Goal: Information Seeking & Learning: Learn about a topic

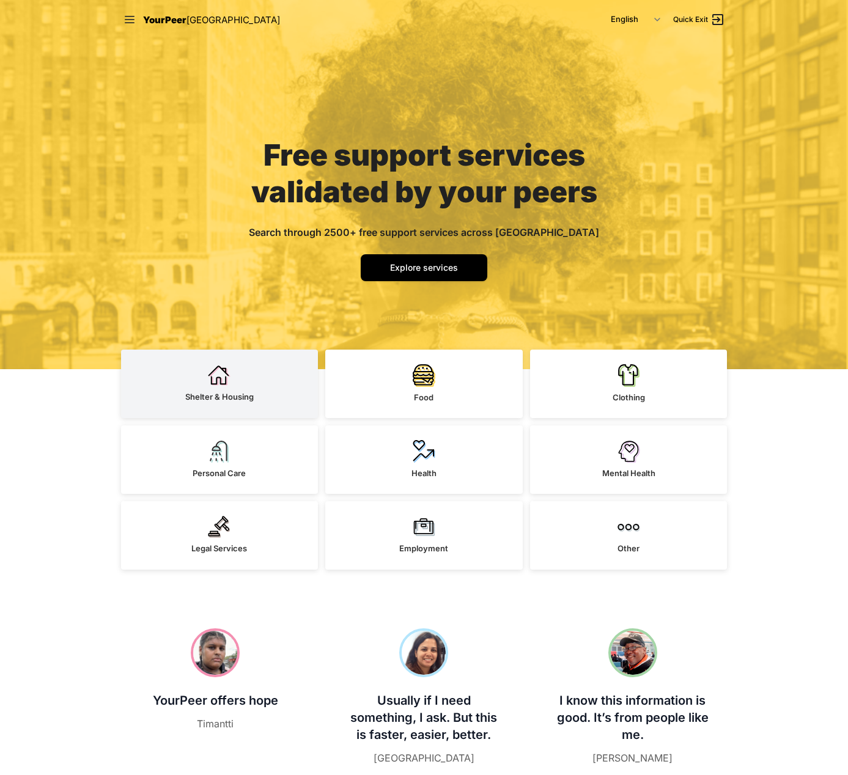
click at [225, 389] on link "Shelter & Housing" at bounding box center [219, 384] width 197 height 68
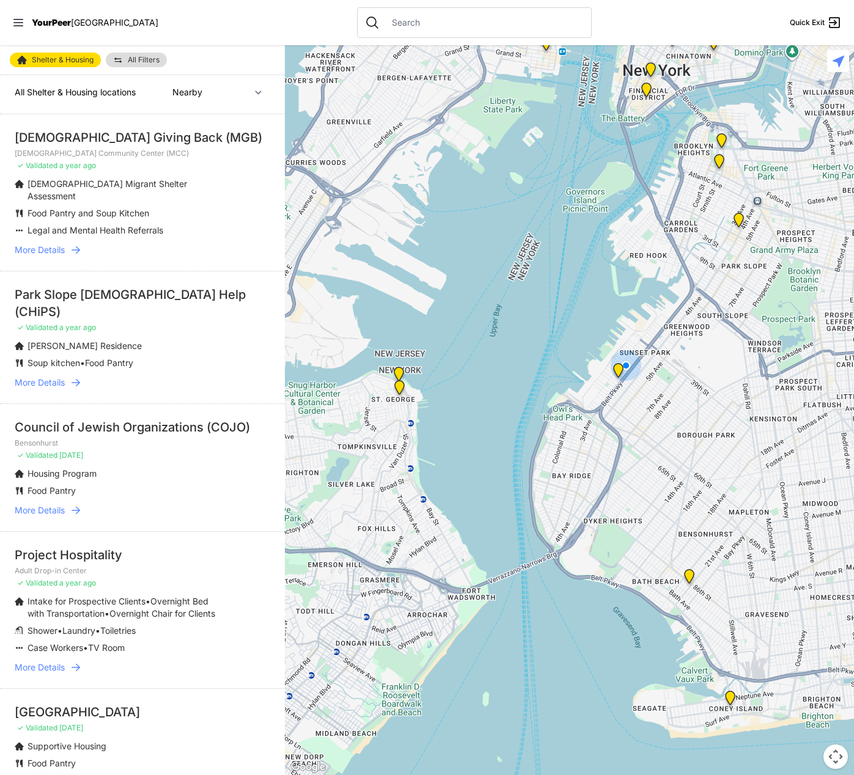
scroll to position [0, 1]
select select "recentlyUpdated"
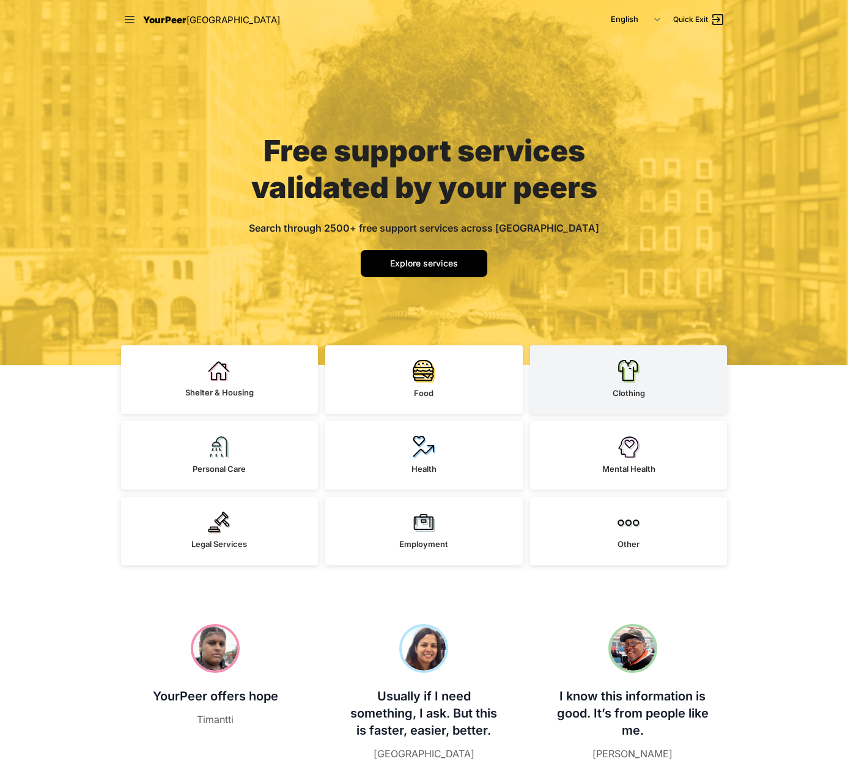
scroll to position [1, 0]
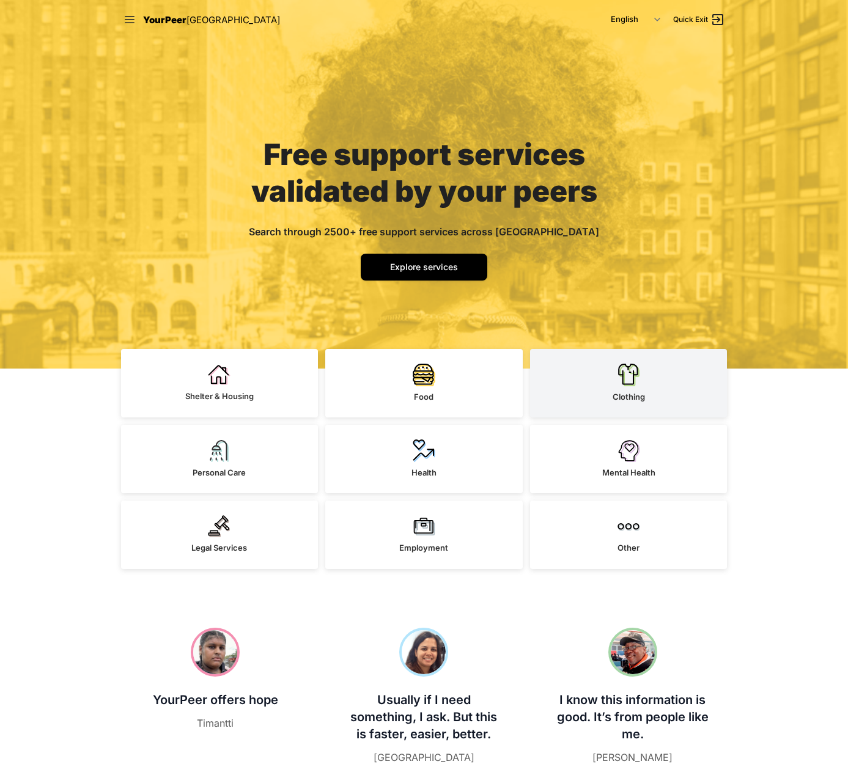
click at [591, 403] on link "Clothing" at bounding box center [628, 383] width 197 height 68
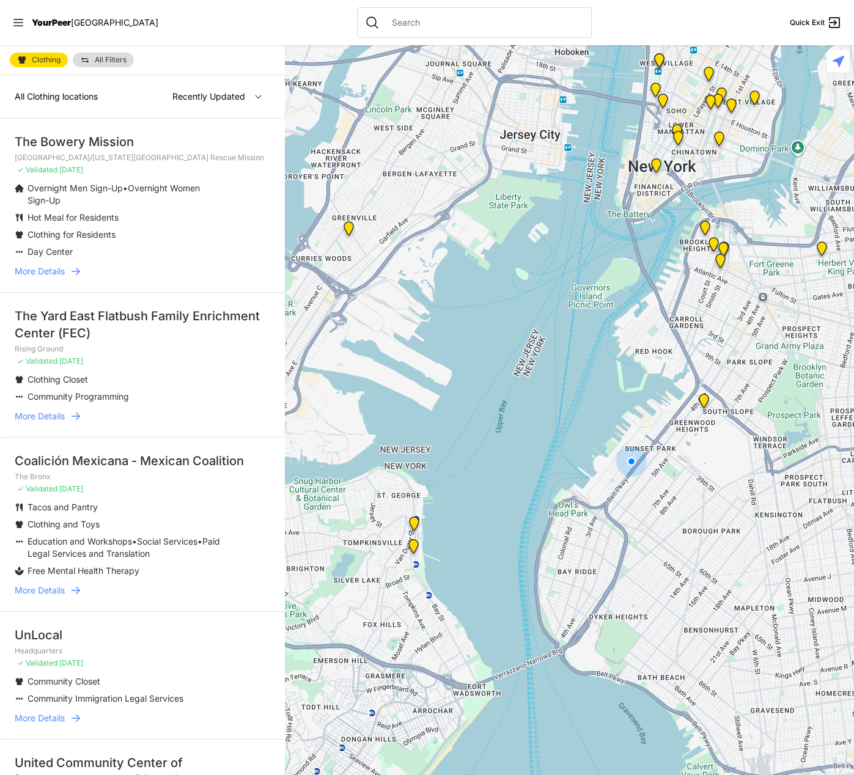
select select "nearby"
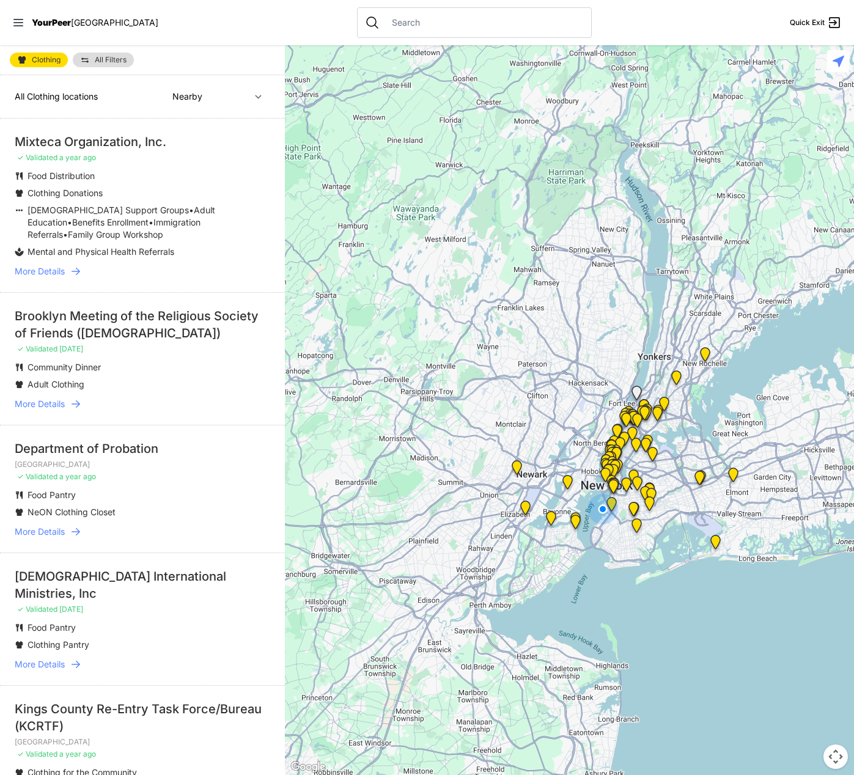
click at [123, 56] on span "All Filters" at bounding box center [111, 59] width 32 height 7
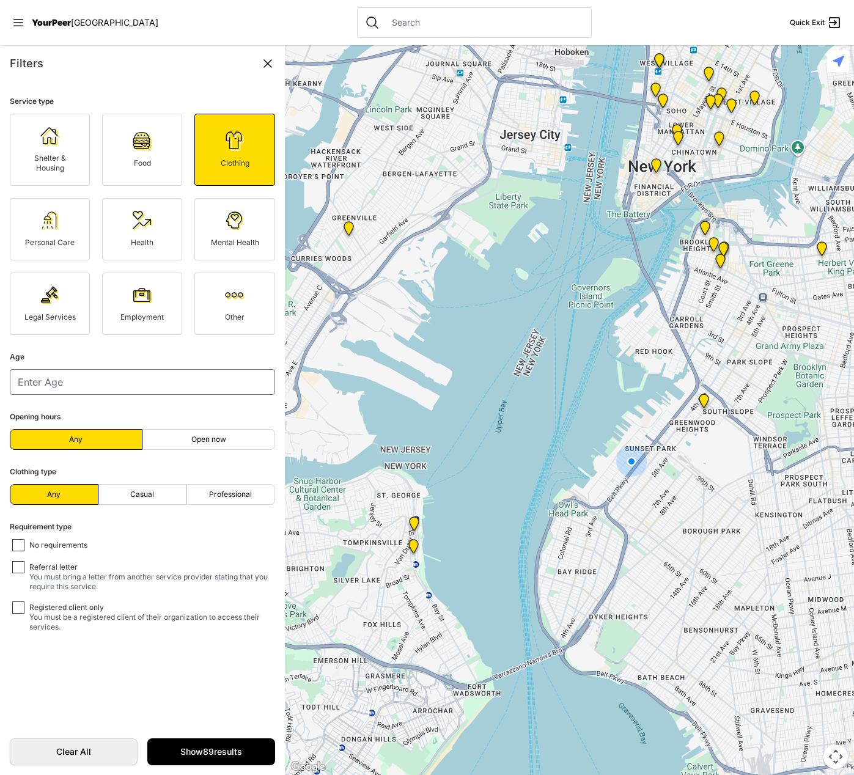
click at [214, 136] on link "Clothing" at bounding box center [234, 150] width 80 height 72
click at [232, 145] on img at bounding box center [235, 141] width 20 height 20
click at [256, 390] on input "number" at bounding box center [142, 382] width 265 height 26
type input "0"
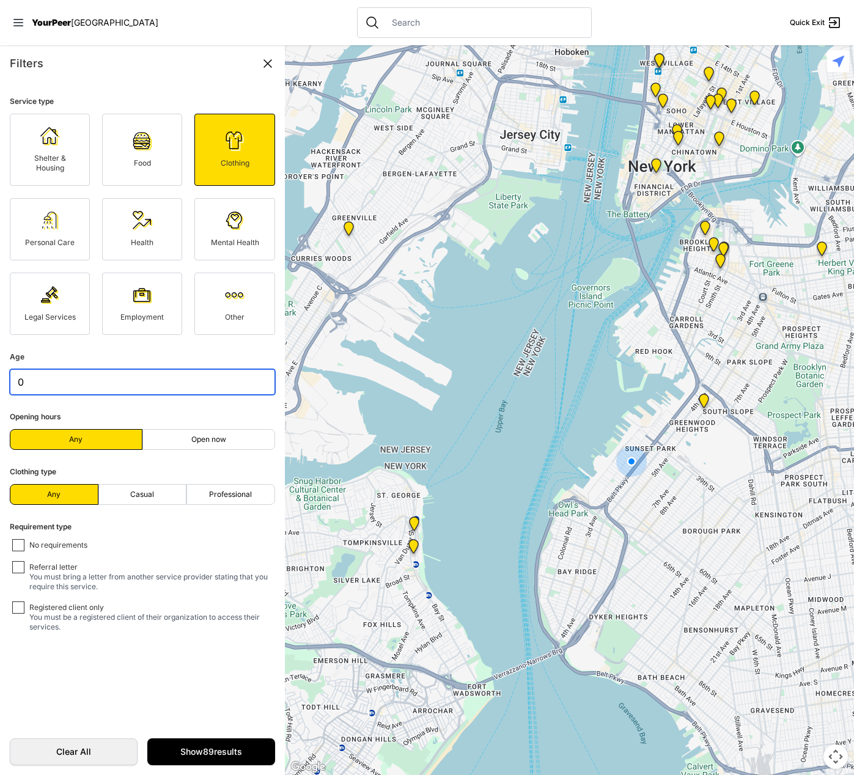
click at [257, 385] on input "0" at bounding box center [142, 382] width 265 height 26
click at [72, 368] on fieldset "Age 0" at bounding box center [142, 372] width 265 height 45
click at [33, 384] on input "0" at bounding box center [142, 382] width 265 height 26
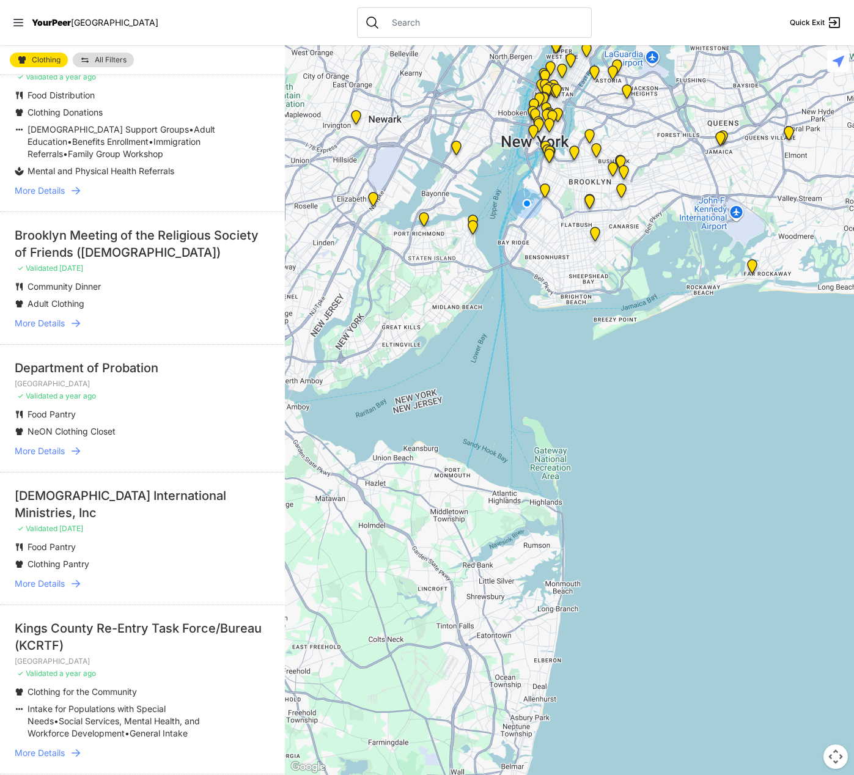
scroll to position [95, 0]
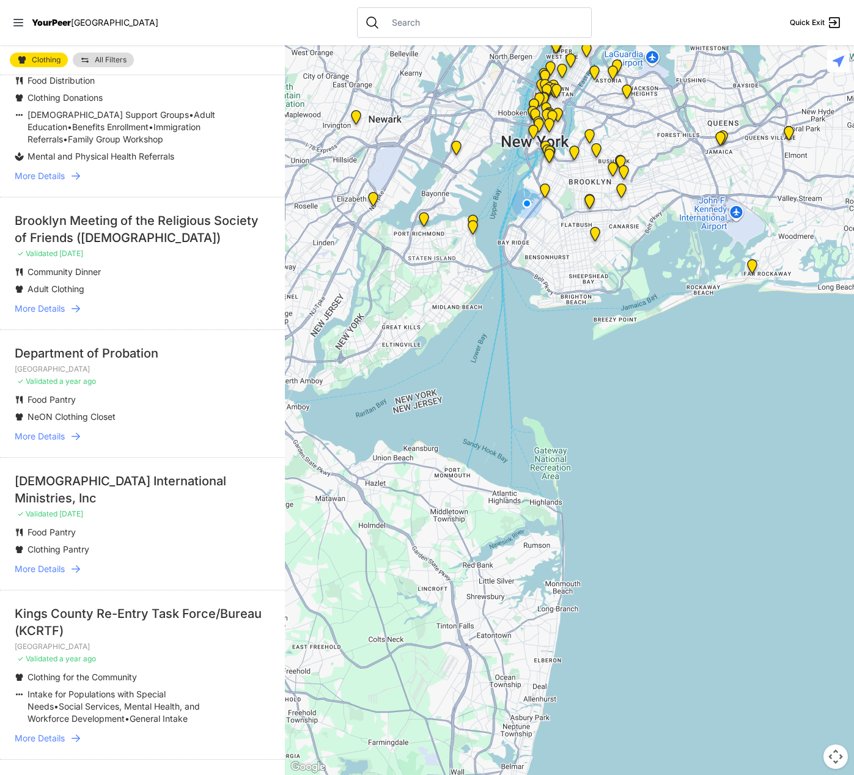
select select "recentlyUpdated"
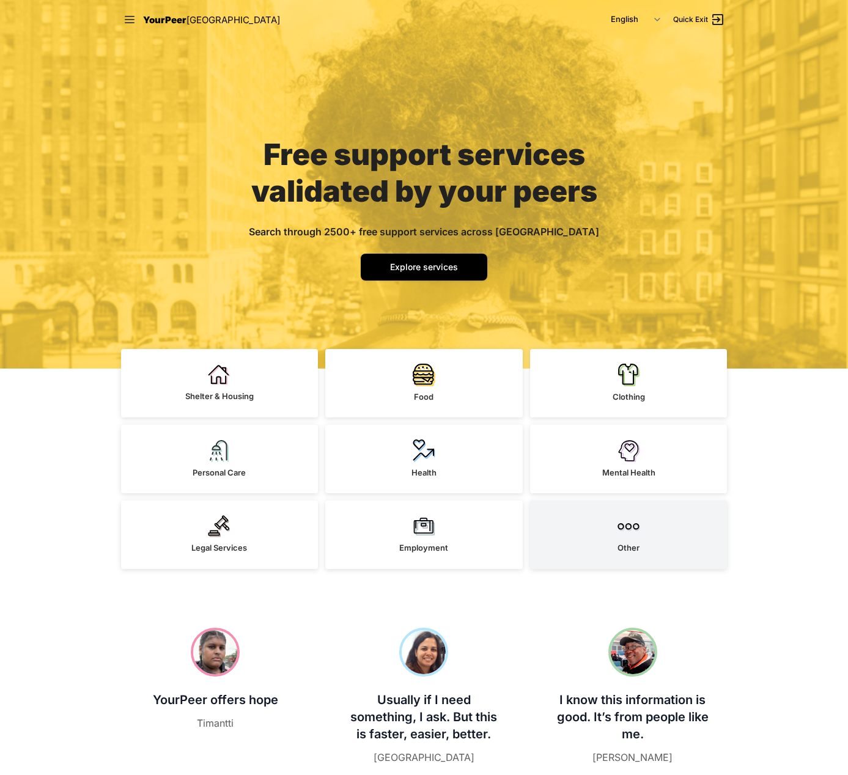
scroll to position [18, 0]
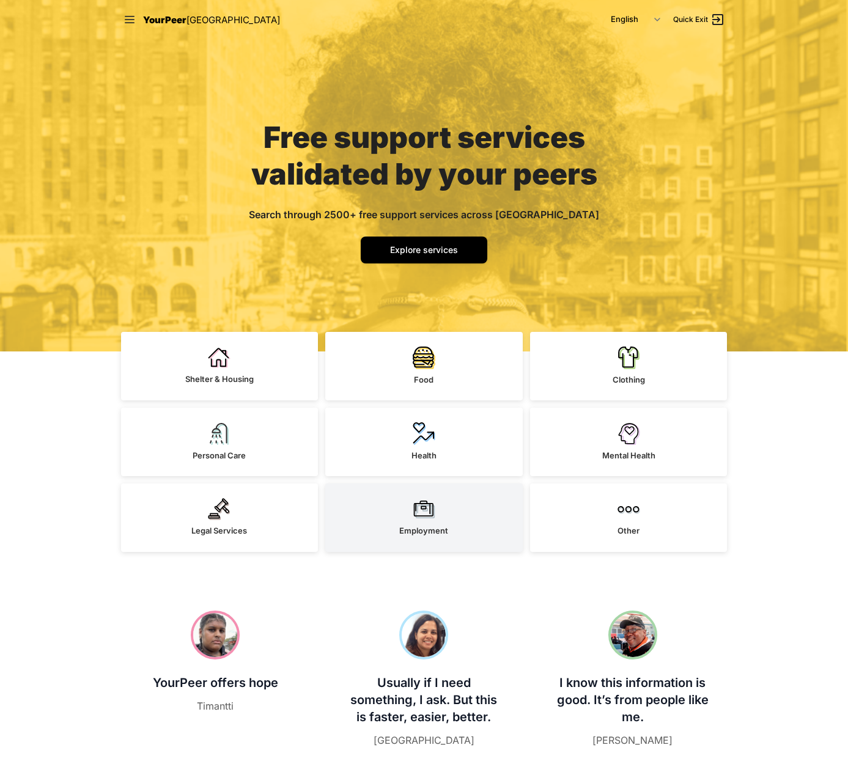
click at [458, 507] on link "Employment" at bounding box center [423, 517] width 197 height 68
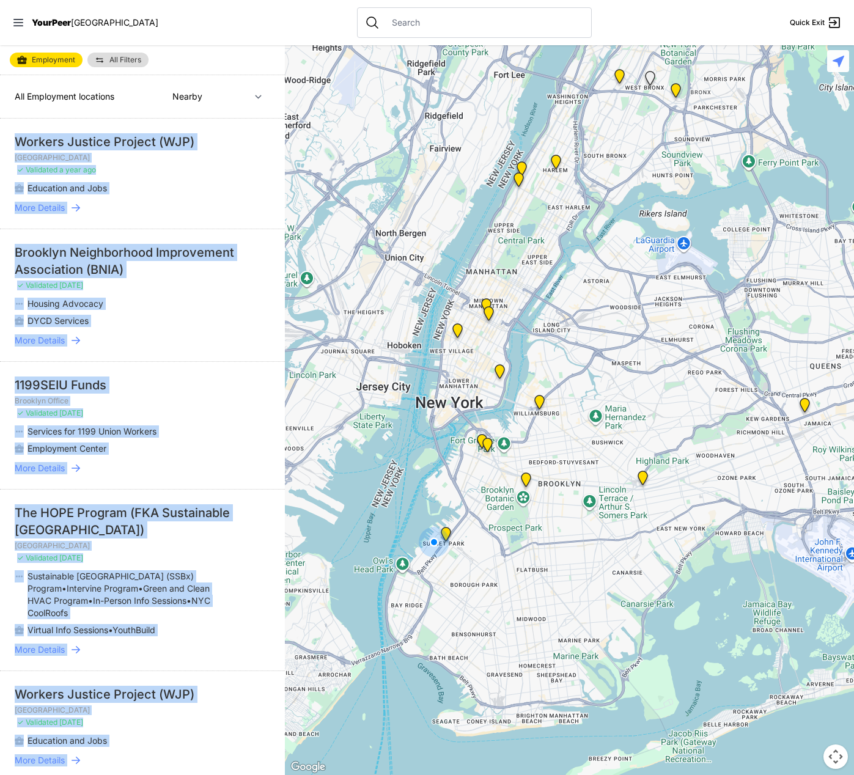
drag, startPoint x: 232, startPoint y: 130, endPoint x: 364, endPoint y: 150, distance: 134.1
click at [365, 150] on main "Employment All Filters All Employment locations Nearby Recently Updated Most Se…" at bounding box center [427, 410] width 854 height 730
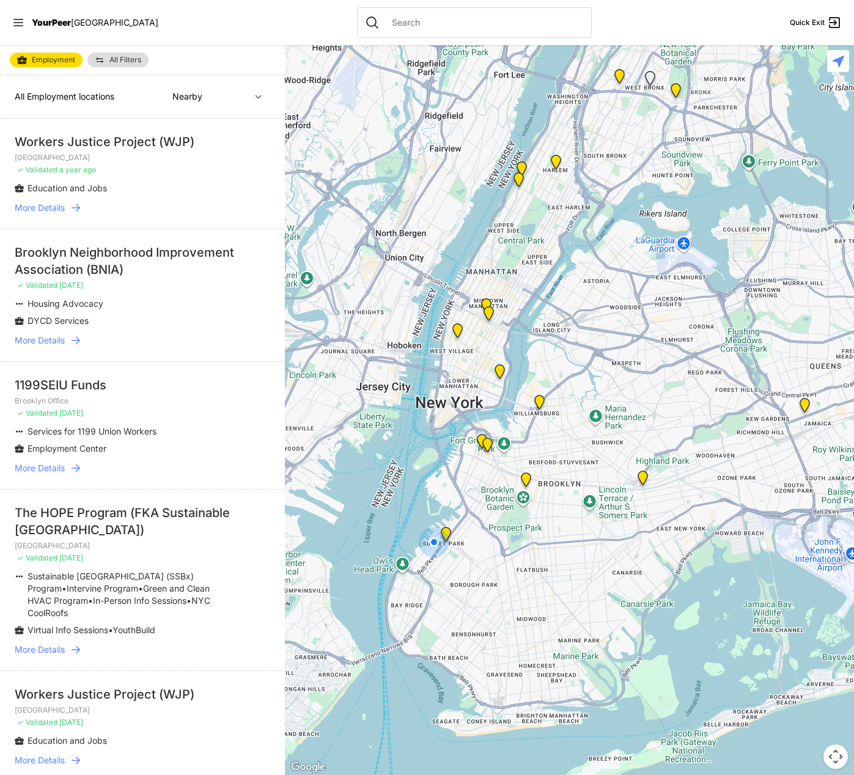
click at [241, 83] on div "All Employment locations Nearby Recently Updated Most Services" at bounding box center [142, 96] width 285 height 43
click at [14, 25] on icon at bounding box center [18, 22] width 12 height 12
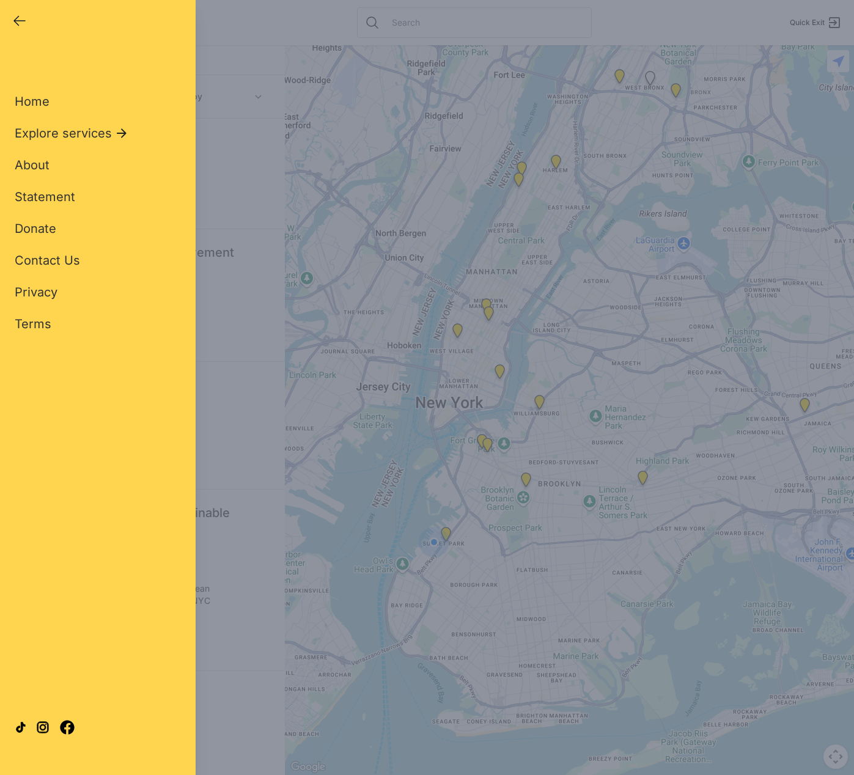
click at [26, 31] on div "Close panel YourPeer NYC Quick Exit" at bounding box center [98, 19] width 196 height 39
click at [21, 23] on icon "button" at bounding box center [19, 20] width 15 height 15
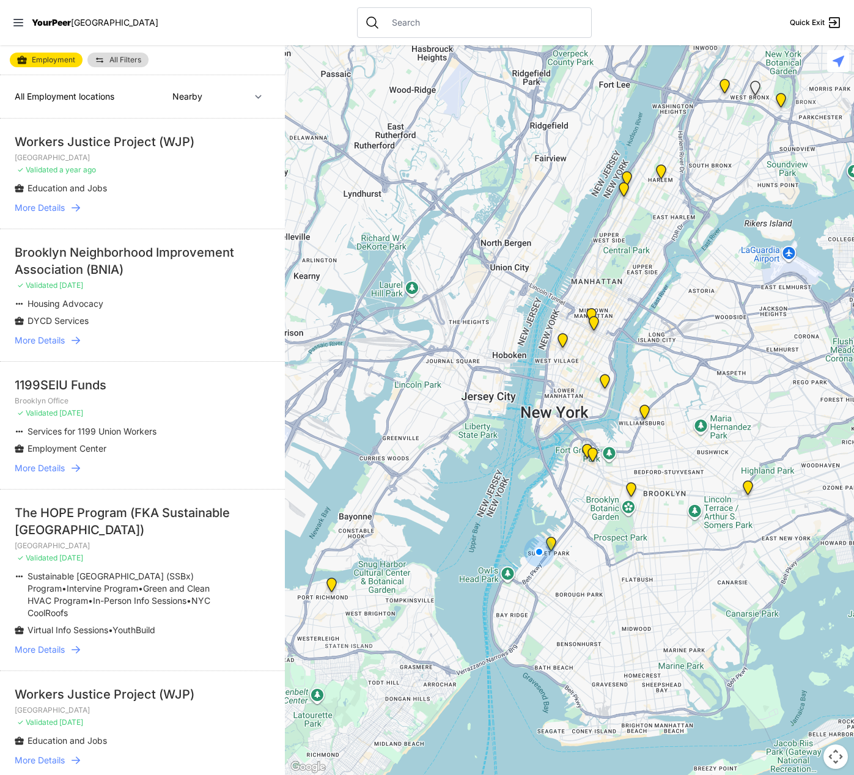
drag, startPoint x: 285, startPoint y: 182, endPoint x: 384, endPoint y: 190, distance: 99.3
click at [393, 192] on div at bounding box center [569, 410] width 569 height 730
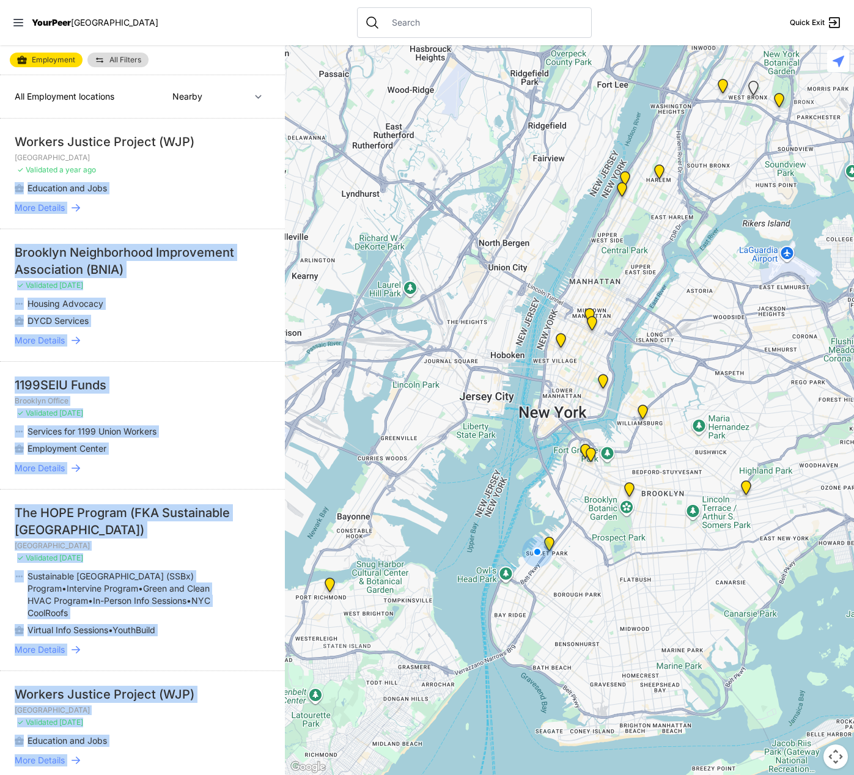
drag, startPoint x: 277, startPoint y: 174, endPoint x: 304, endPoint y: 177, distance: 27.7
click at [309, 181] on main "Employment All Filters All Employment locations Nearby Recently Updated Most Se…" at bounding box center [427, 410] width 854 height 730
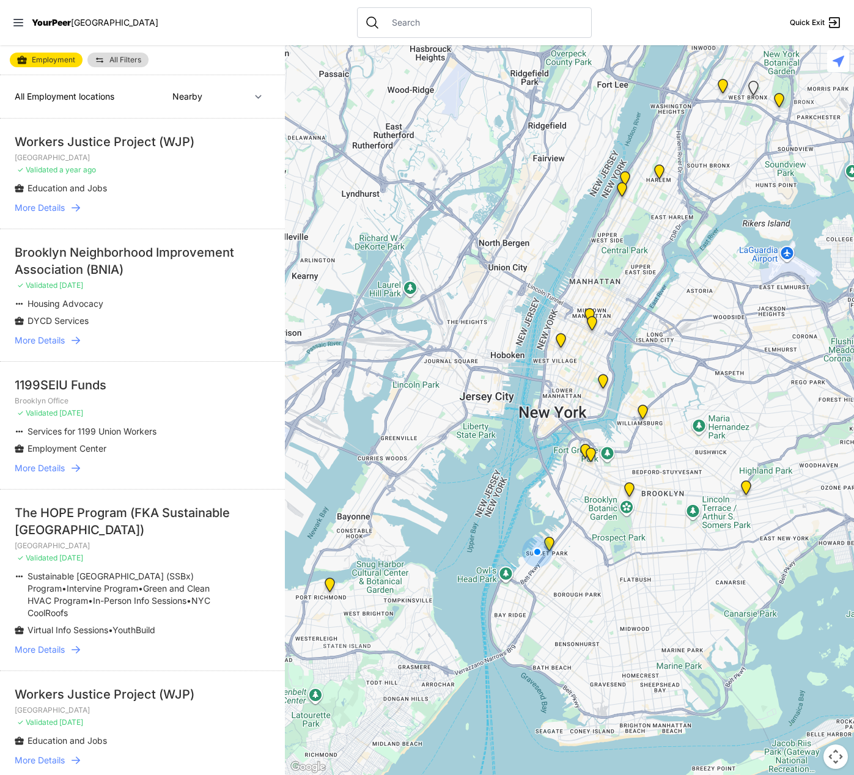
click at [240, 140] on div "Workers Justice Project (WJP)" at bounding box center [142, 141] width 255 height 17
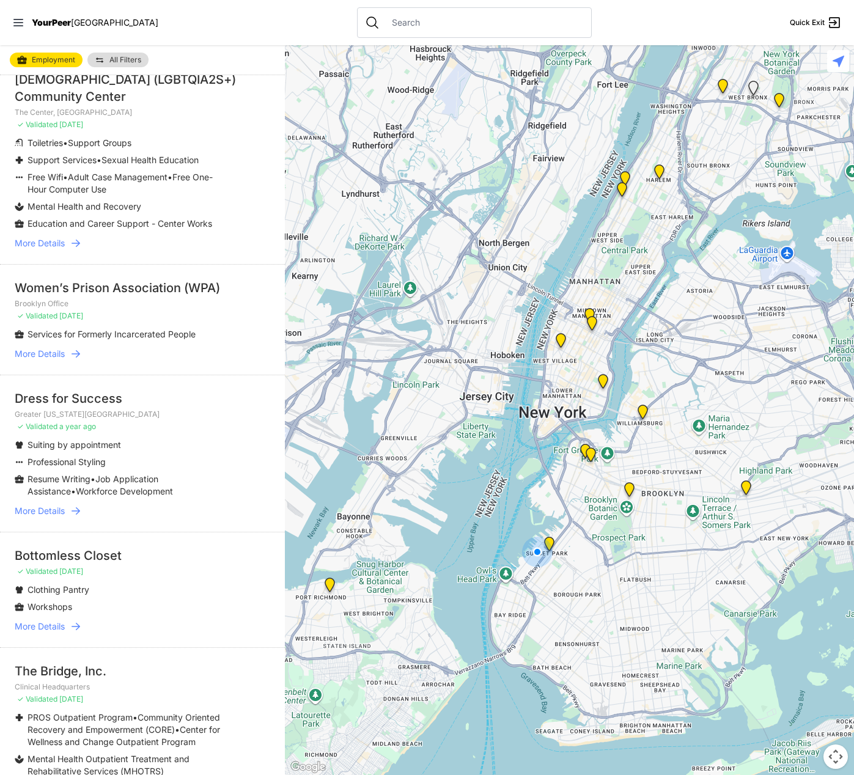
scroll to position [998, 0]
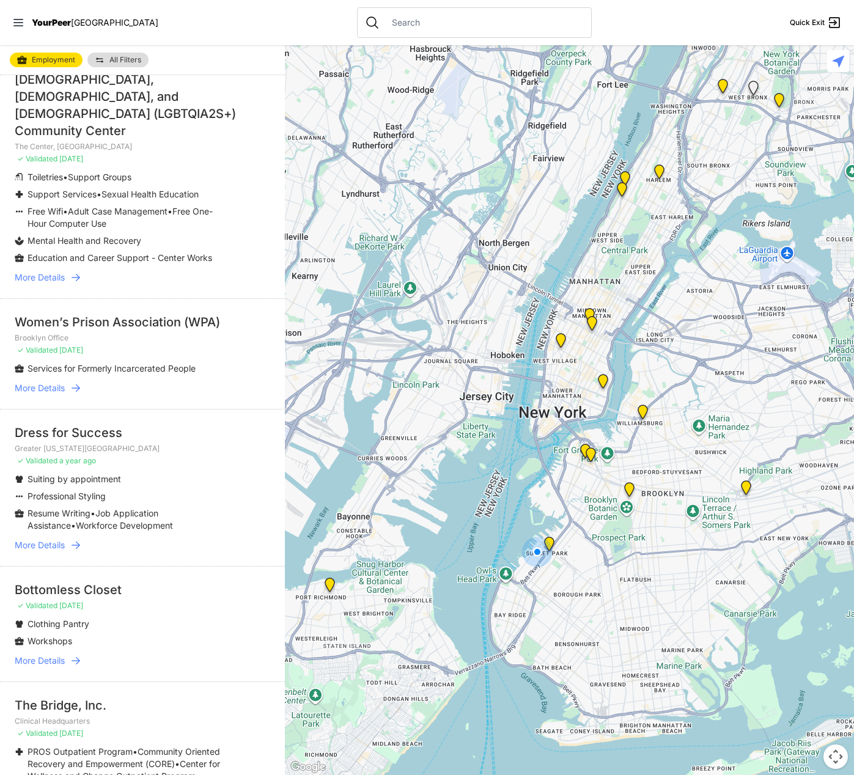
click at [119, 56] on link "All Filters" at bounding box center [117, 60] width 61 height 15
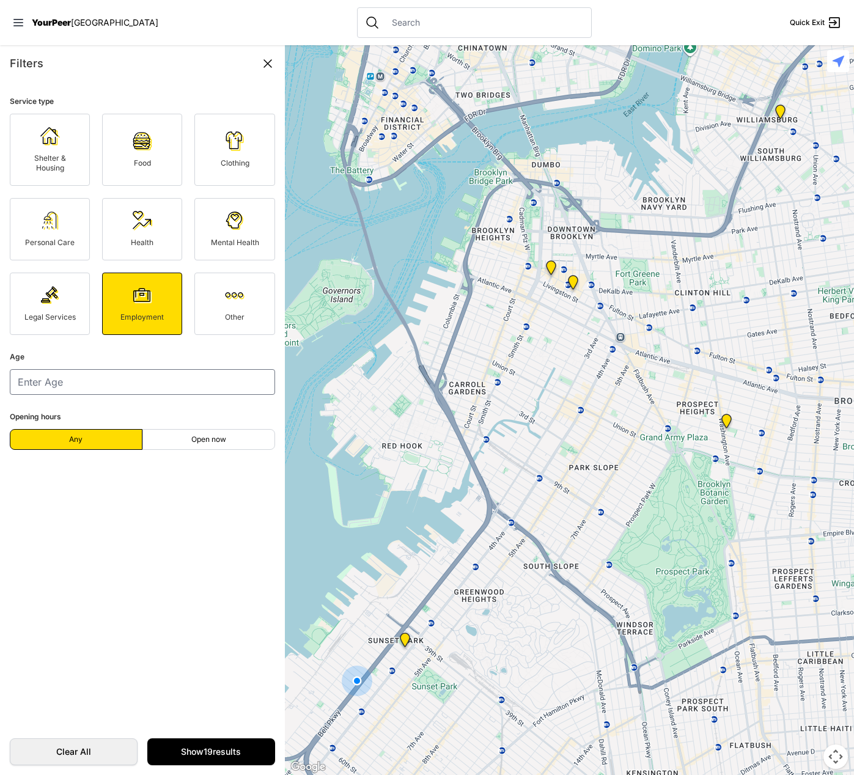
click at [60, 148] on link "Shelter & Housing" at bounding box center [50, 150] width 80 height 72
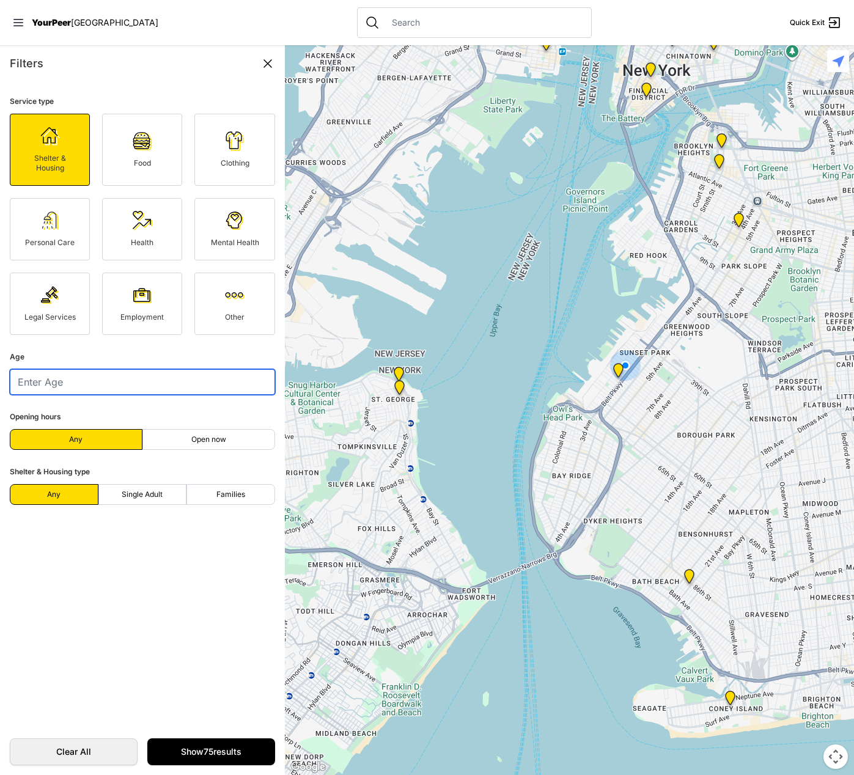
click at [257, 389] on input "number" at bounding box center [142, 382] width 265 height 26
type input "0"
click at [256, 386] on input "0" at bounding box center [142, 382] width 265 height 26
type input "36"
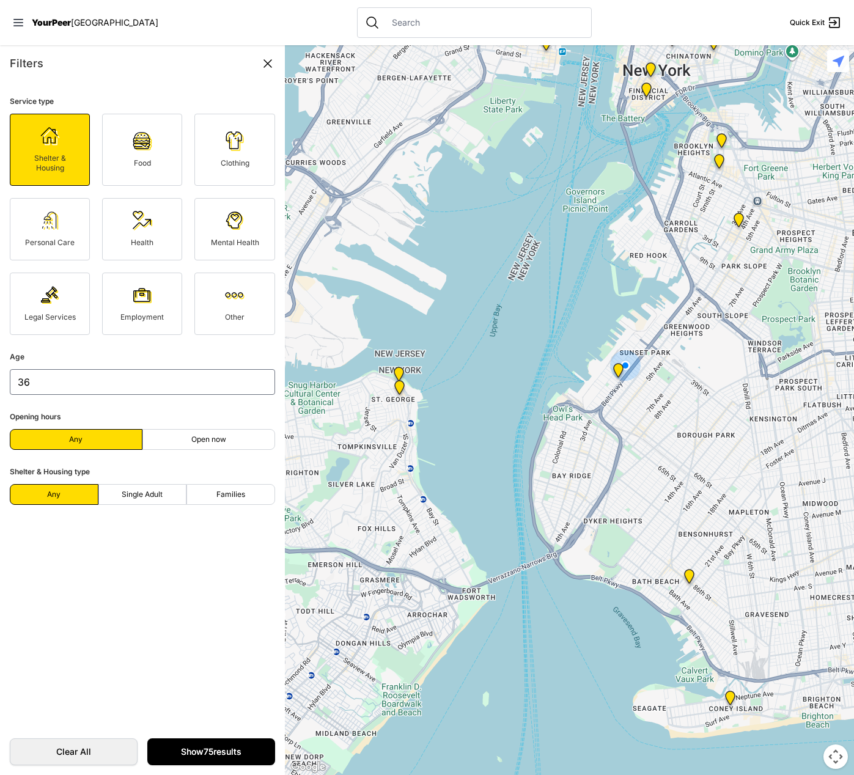
click at [195, 757] on link "Show 75 results" at bounding box center [211, 751] width 128 height 27
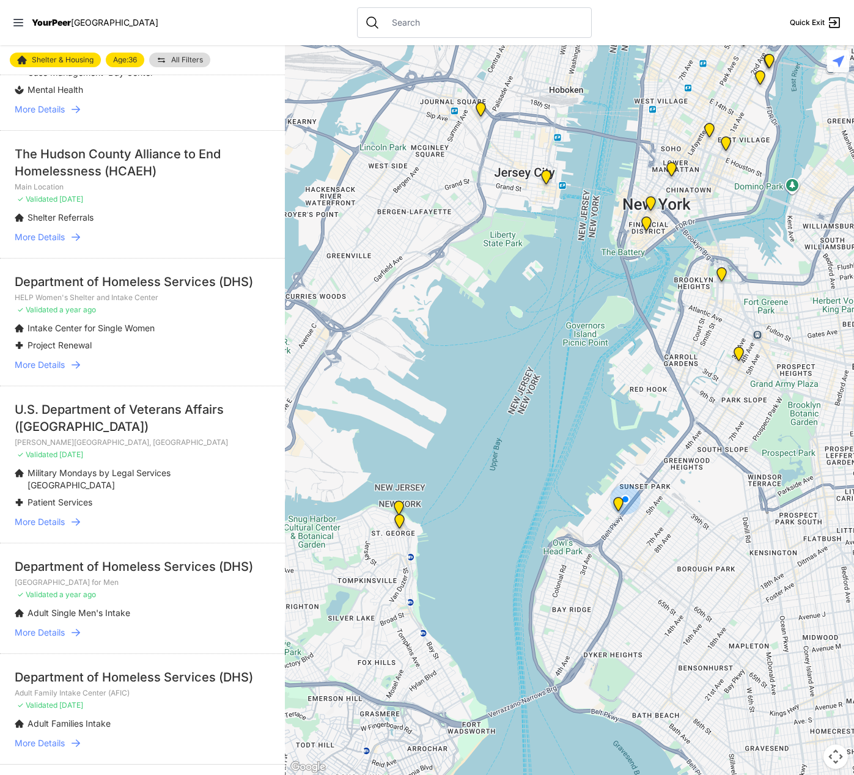
scroll to position [2372, 0]
click at [255, 774] on icon at bounding box center [262, 787] width 15 height 15
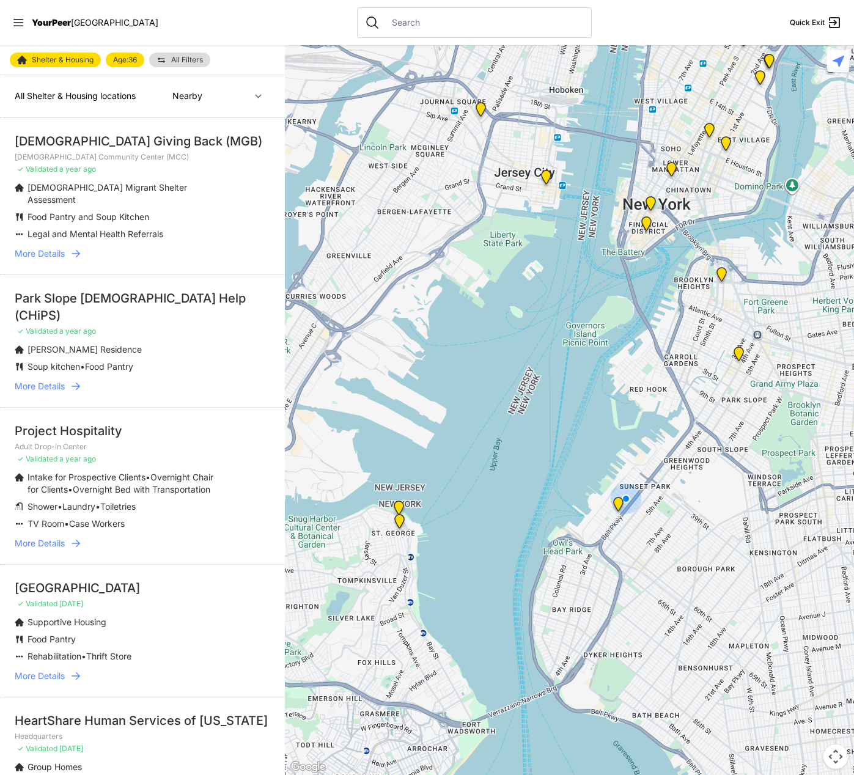
scroll to position [2, 0]
